Goal: Information Seeking & Learning: Learn about a topic

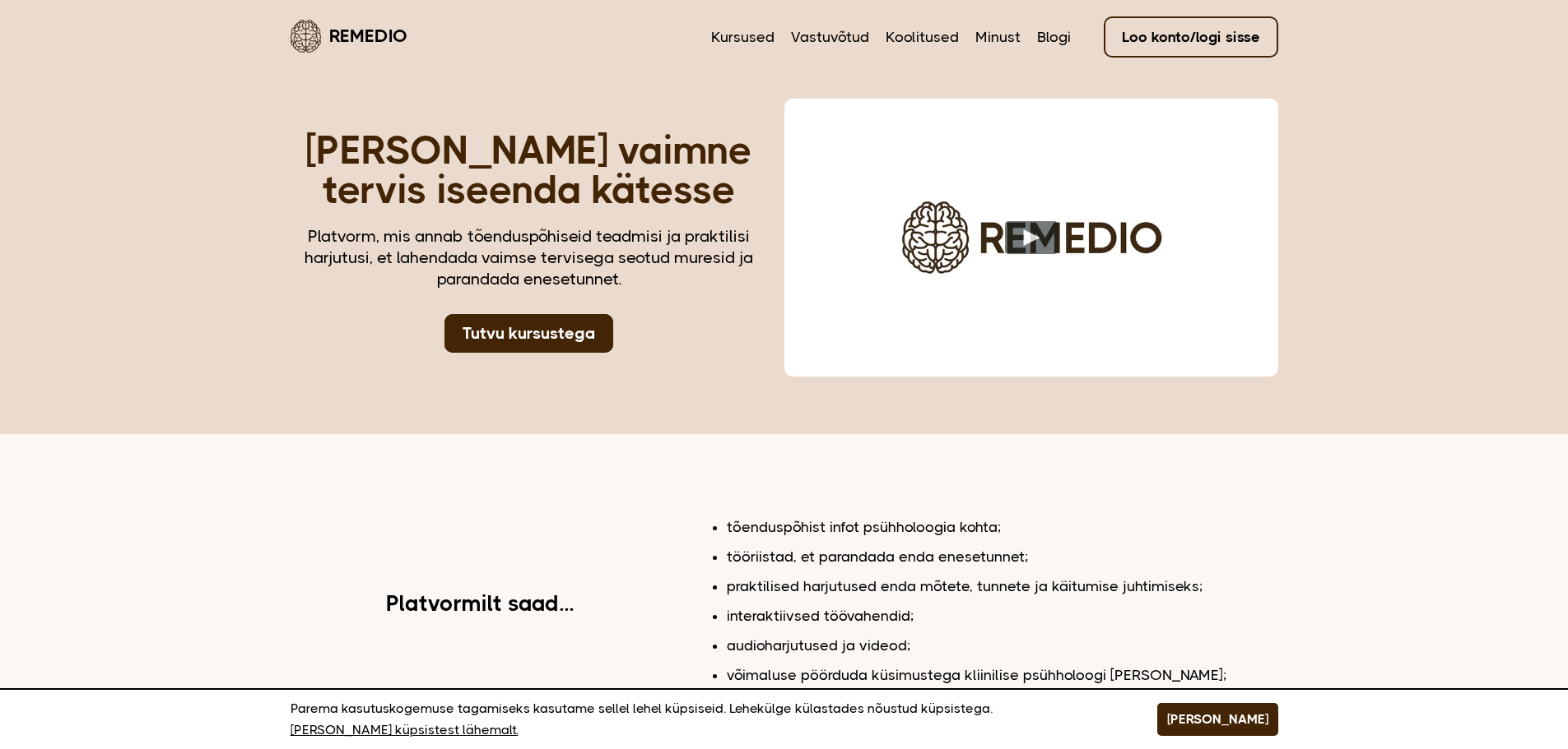
scroll to position [83, 0]
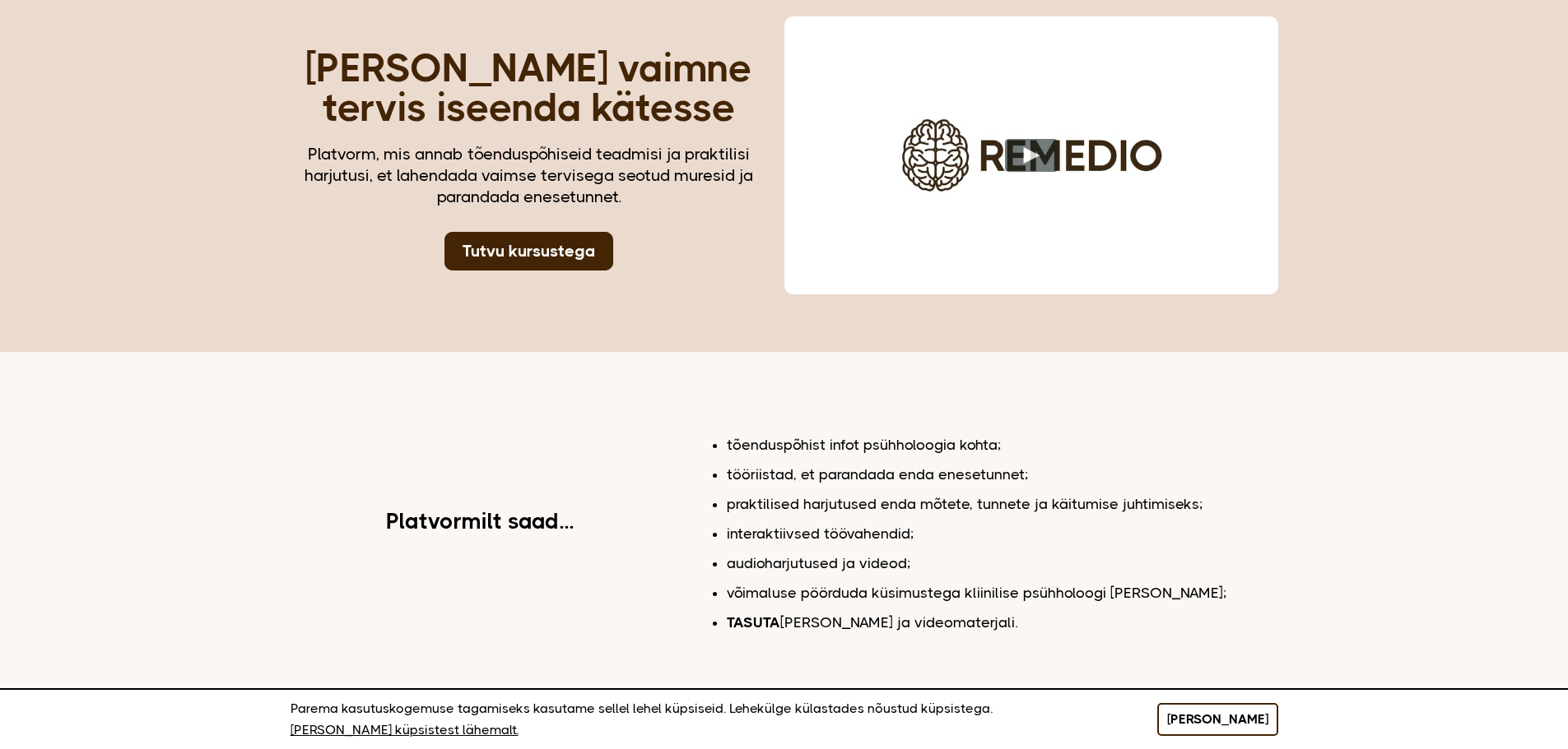
click at [1240, 722] on button "[PERSON_NAME]" at bounding box center [1218, 719] width 121 height 33
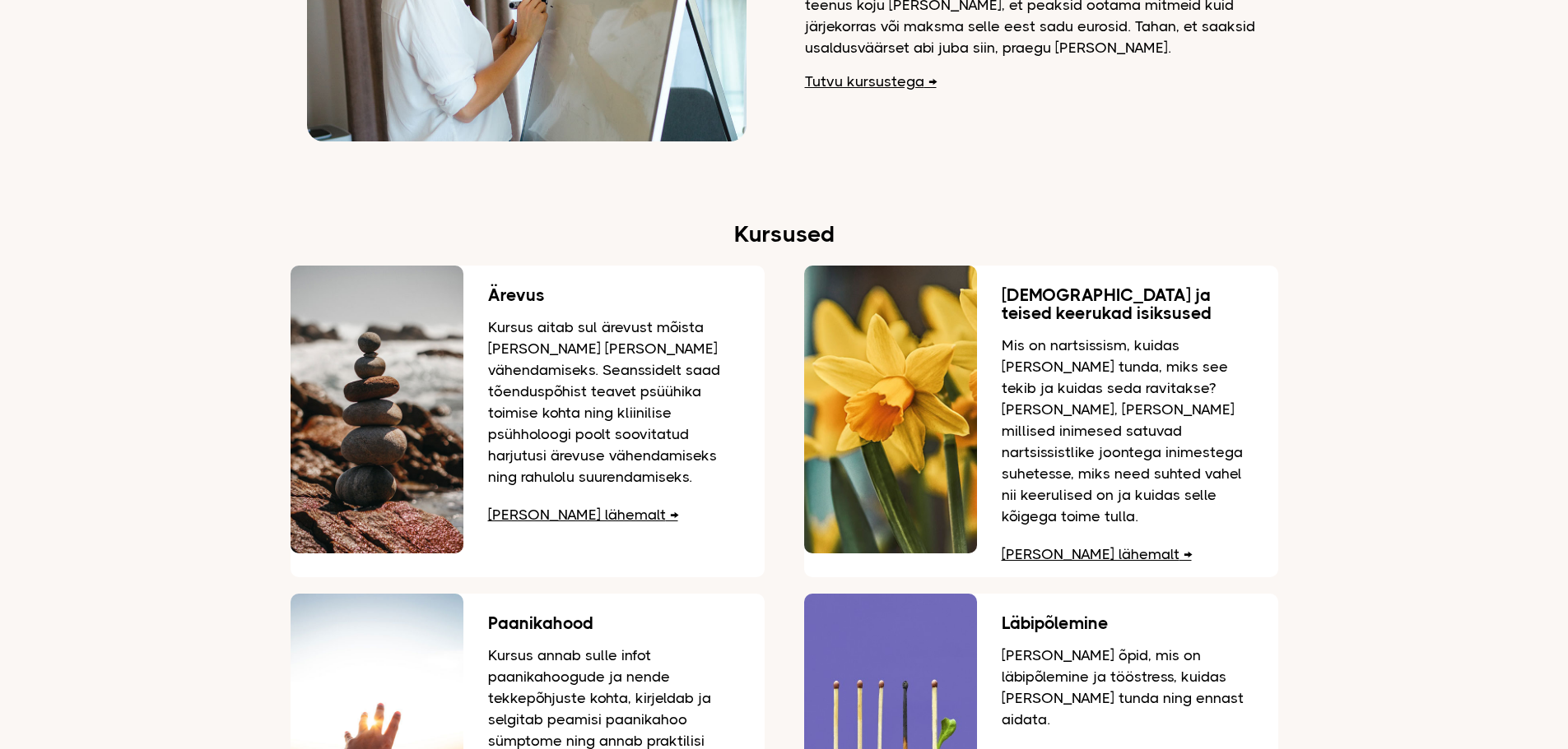
scroll to position [1809, 0]
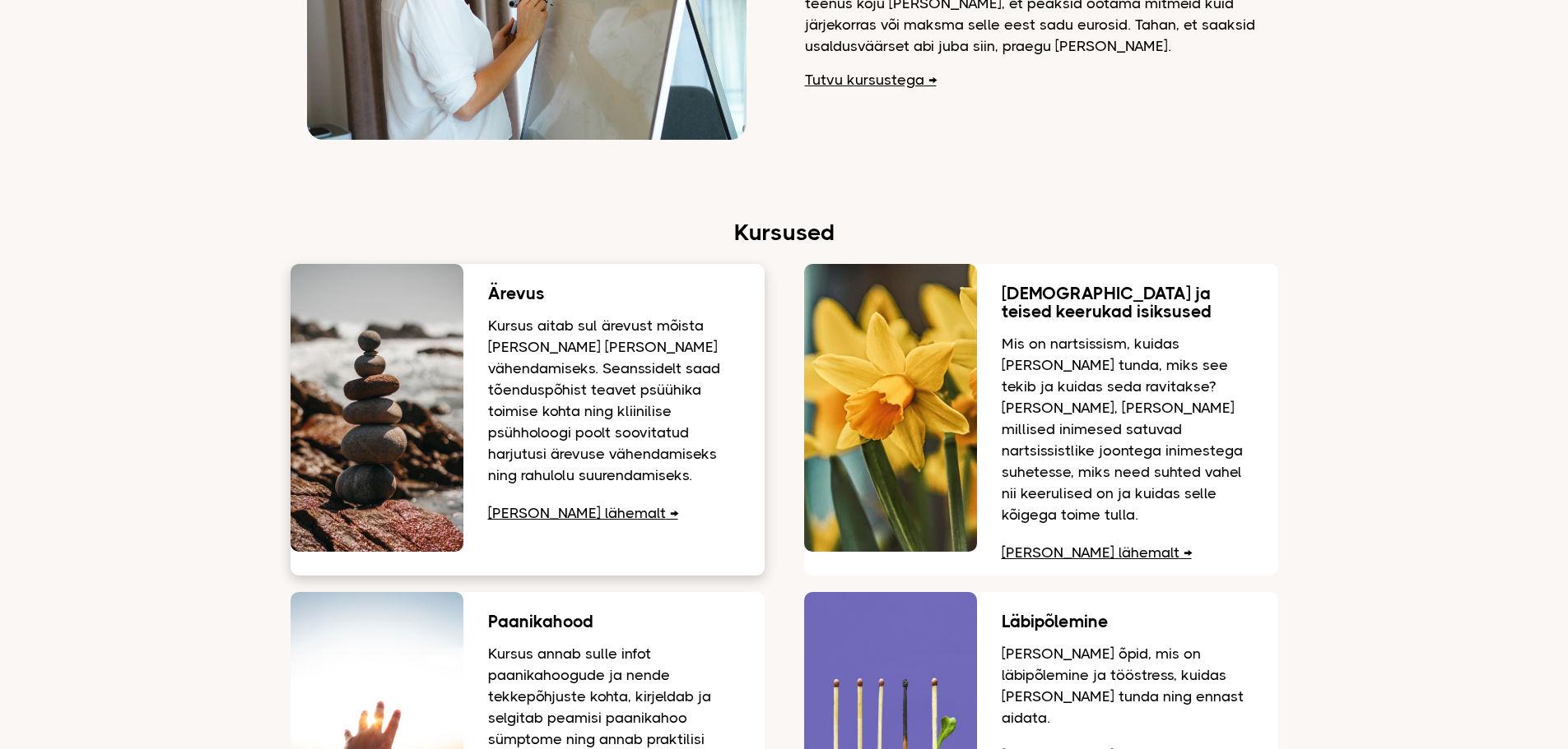
click at [516, 506] on link "[PERSON_NAME] lähemalt" at bounding box center [582, 513] width 190 height 16
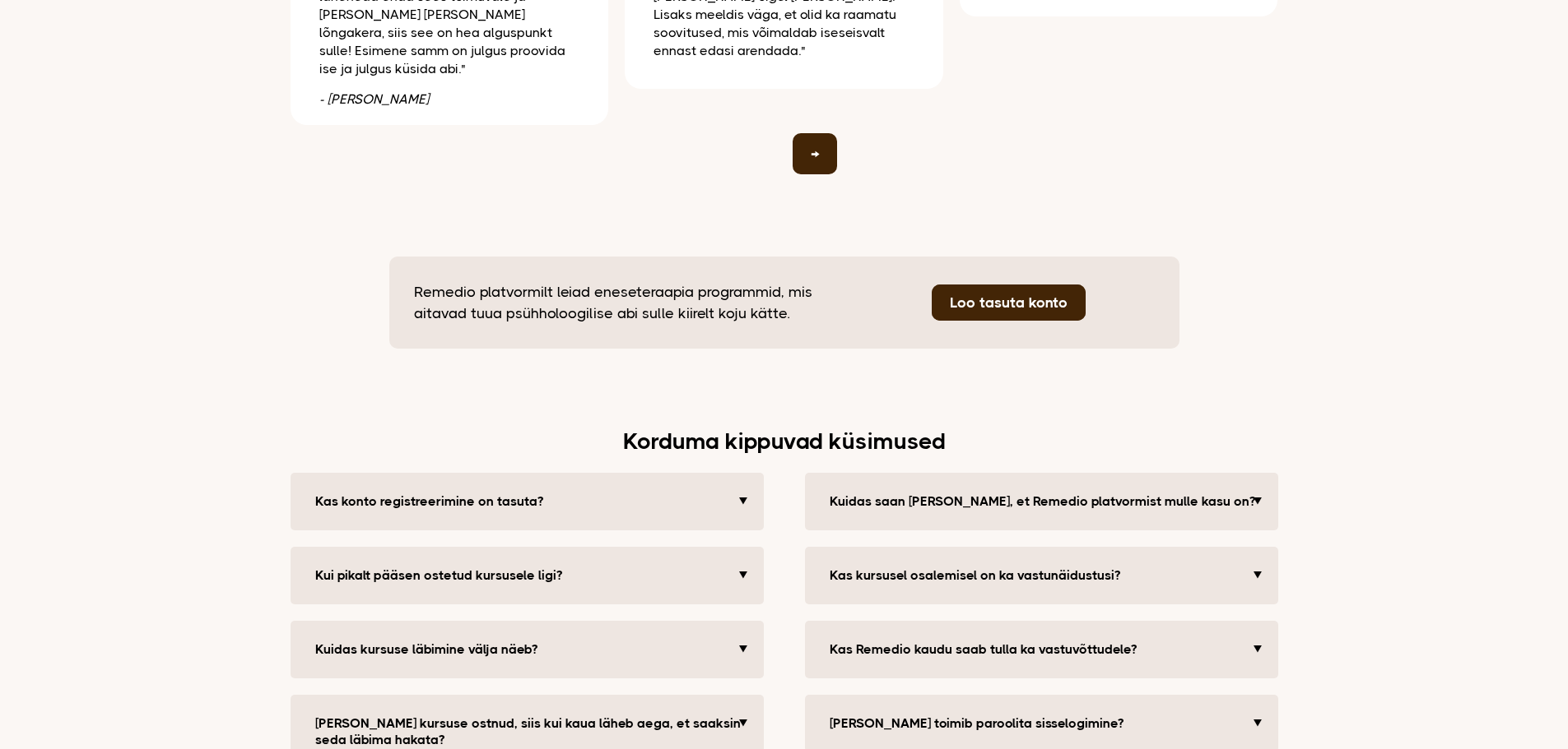
scroll to position [3207, 0]
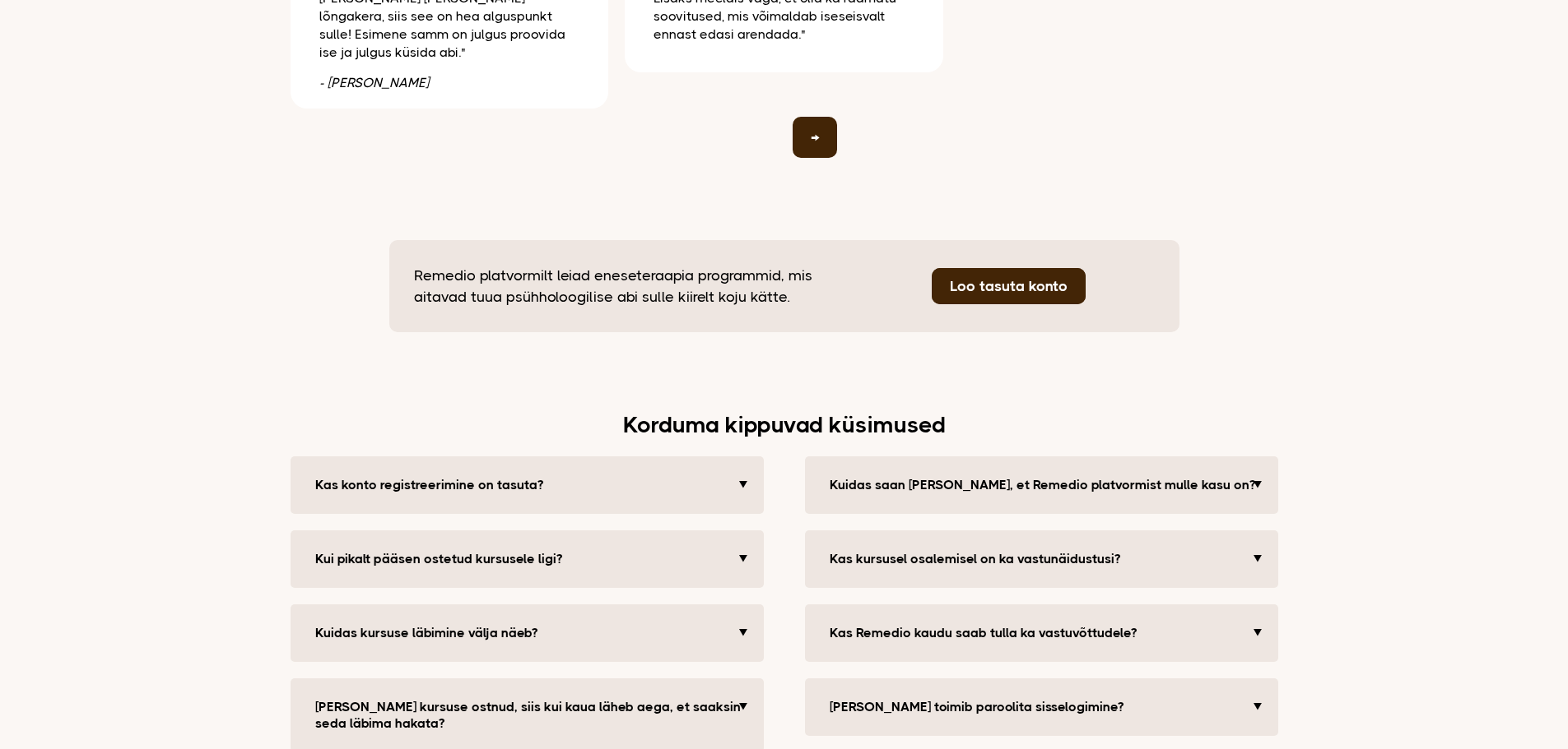
click at [1253, 543] on button "Kas kursusel osalemisel on ka vastunäidustusi?" at bounding box center [1043, 559] width 444 height 33
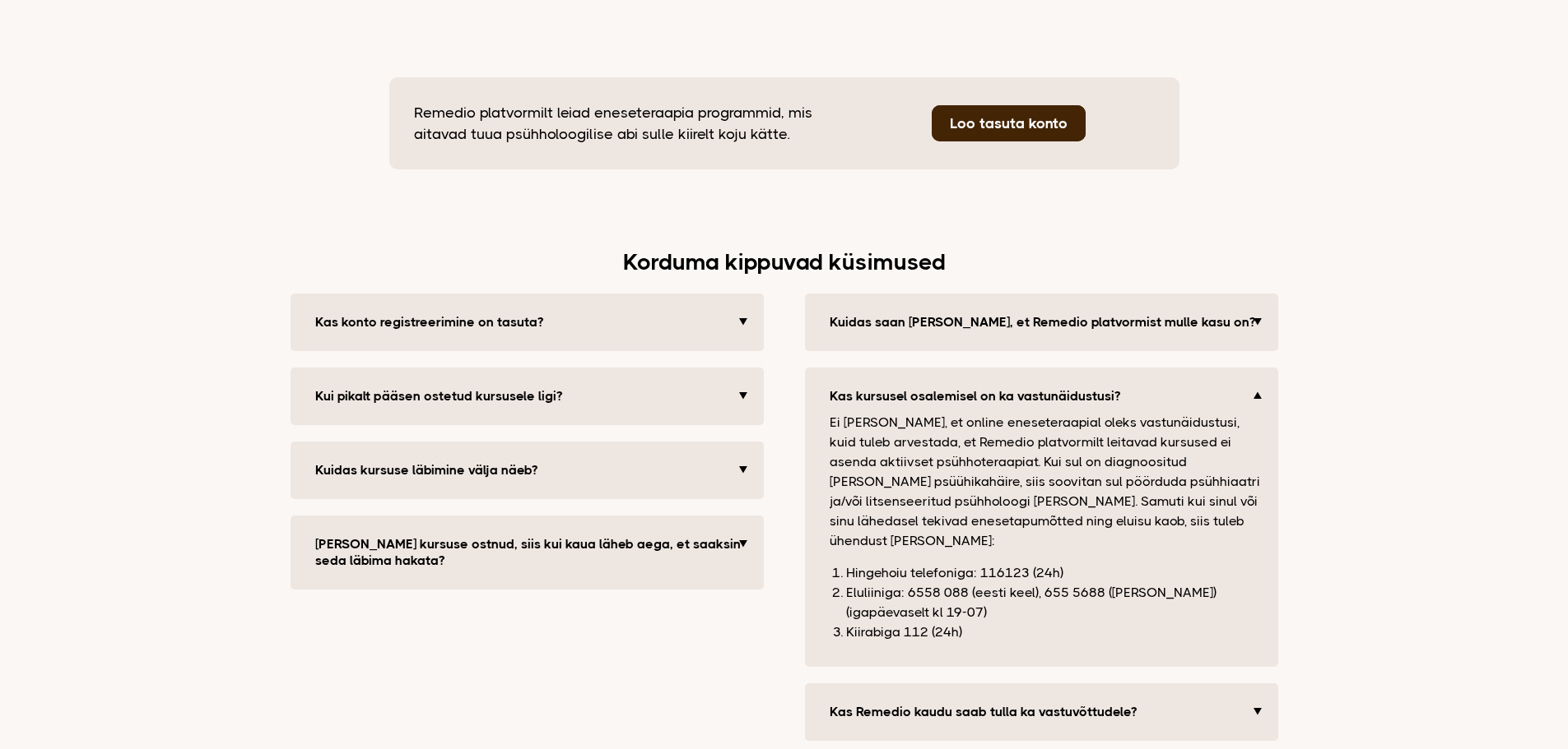
scroll to position [3372, 0]
click at [742, 527] on button "[PERSON_NAME] kursuse ostnud, siis kui kaua läheb aega, et saaksin seda läbima …" at bounding box center [529, 551] width 444 height 49
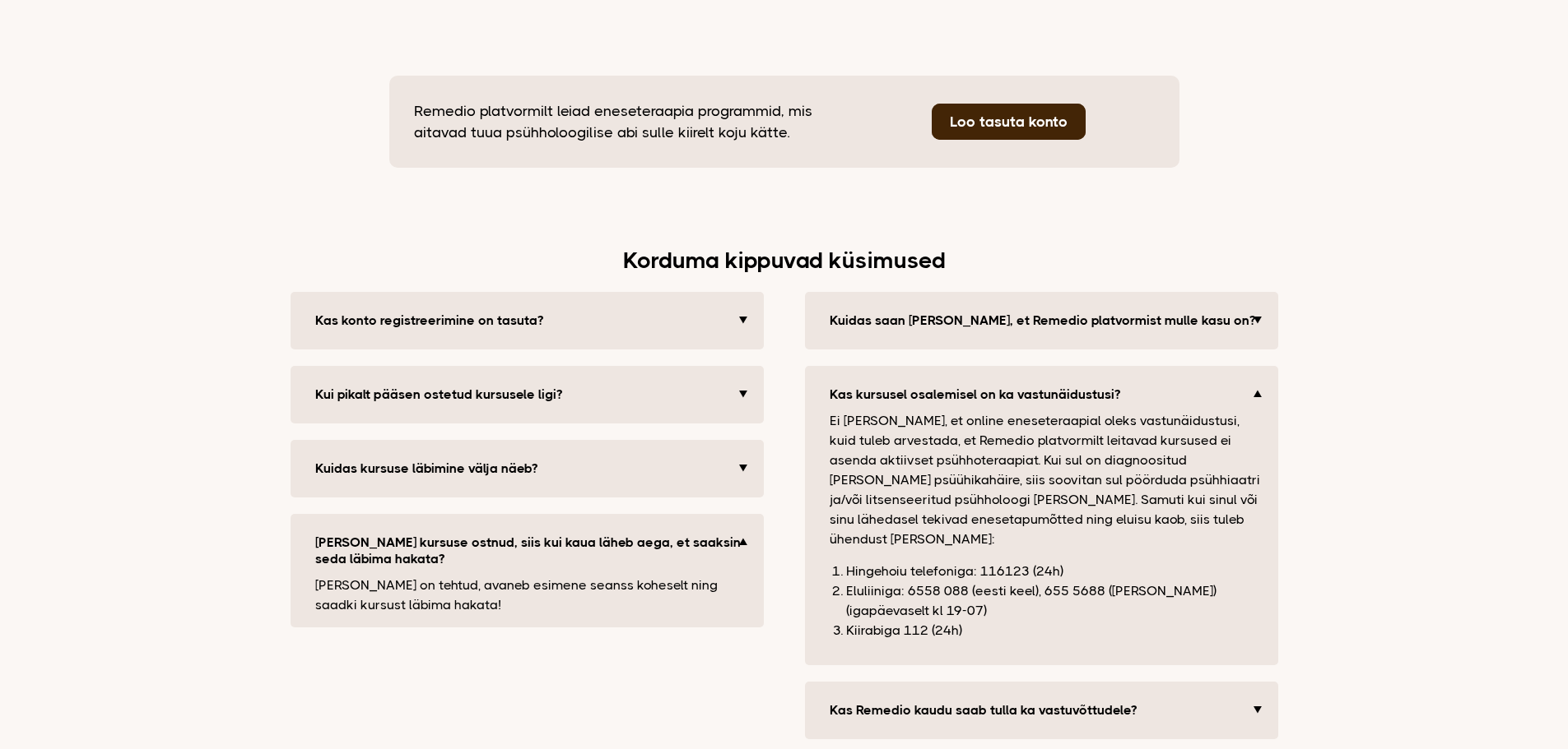
click at [740, 452] on button "Kuidas kursuse läbimine välja näeb?" at bounding box center [529, 469] width 444 height 33
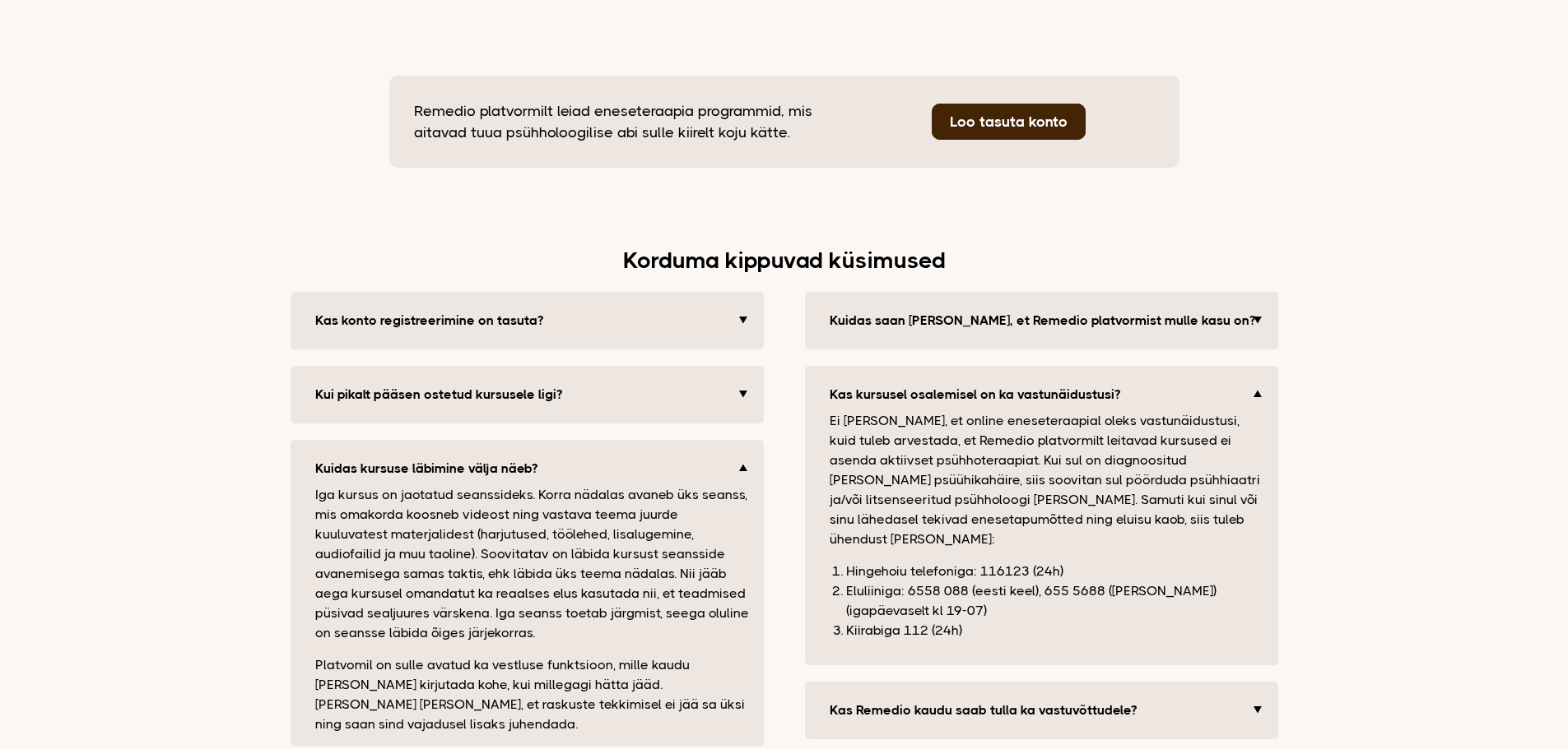
click at [741, 378] on button "Kui pikalt pääsen ostetud kursusele ligi?" at bounding box center [529, 395] width 444 height 33
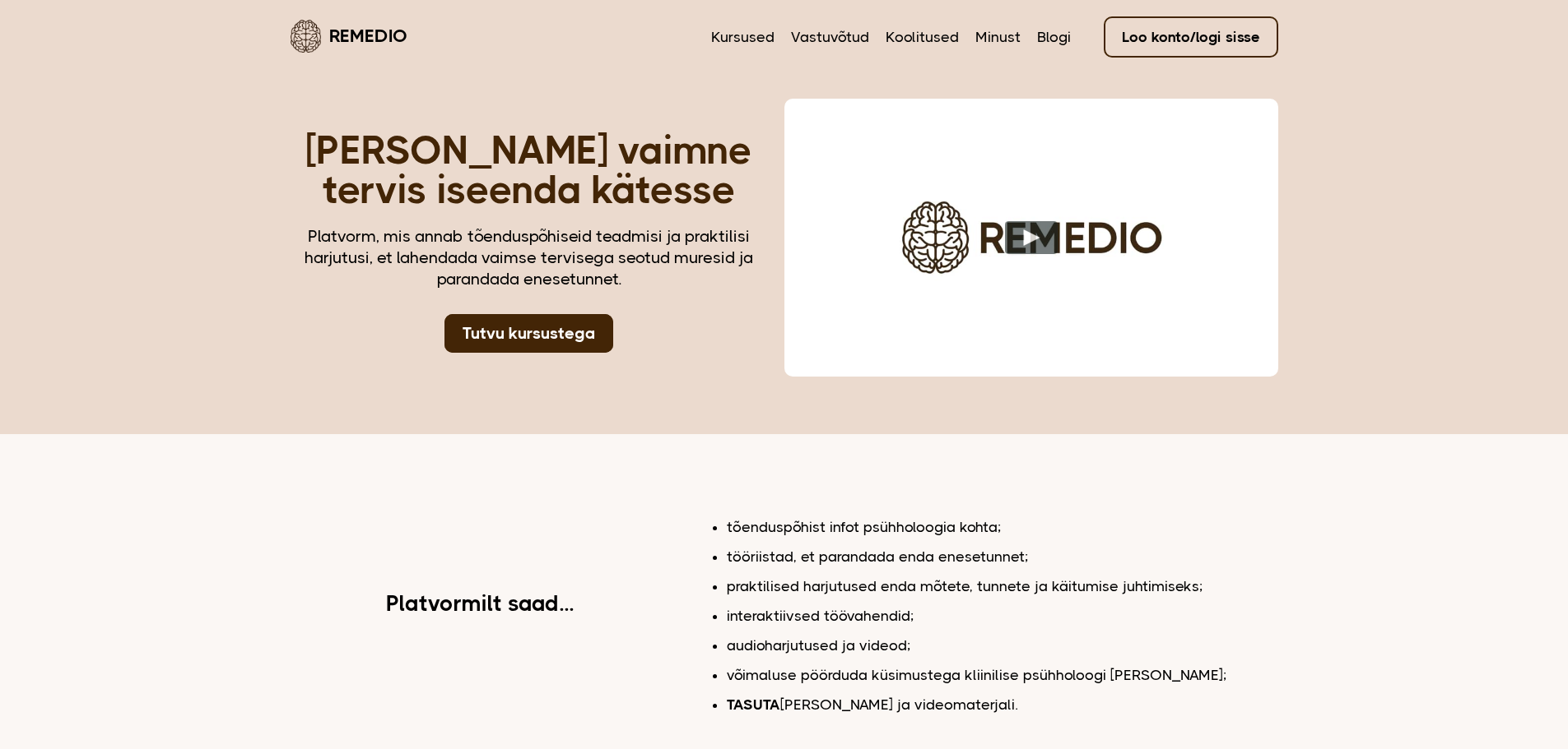
scroll to position [3372, 0]
